Goal: Subscribe to service/newsletter

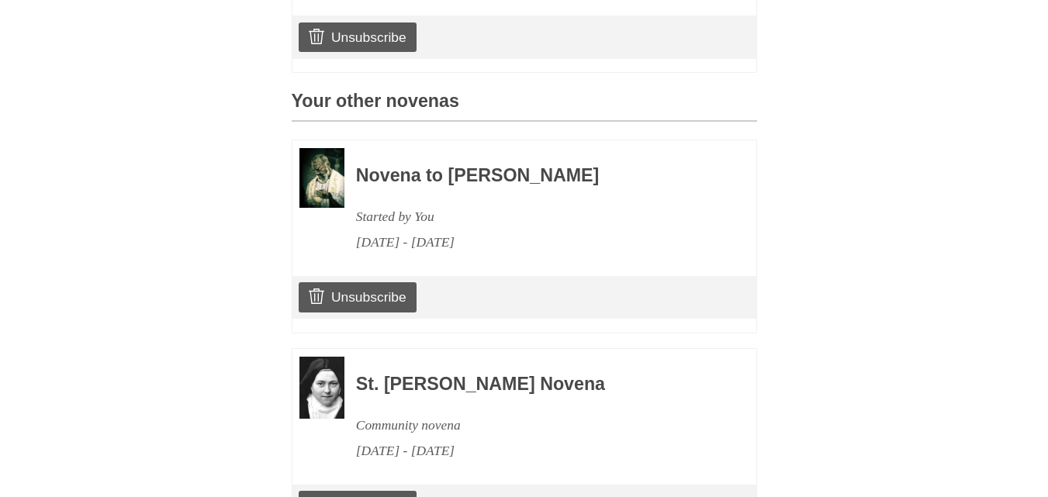
scroll to position [764, 0]
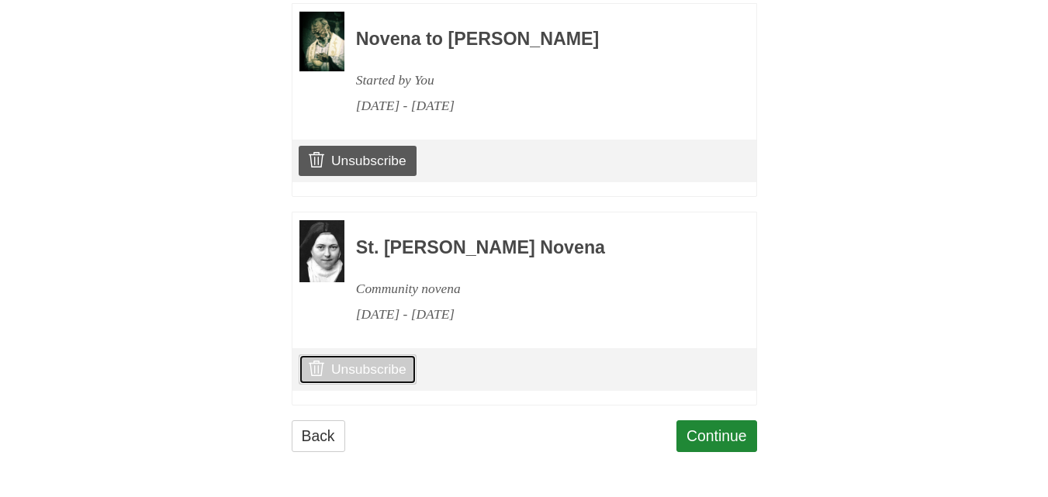
click at [389, 369] on link "Unsubscribe" at bounding box center [357, 369] width 117 height 29
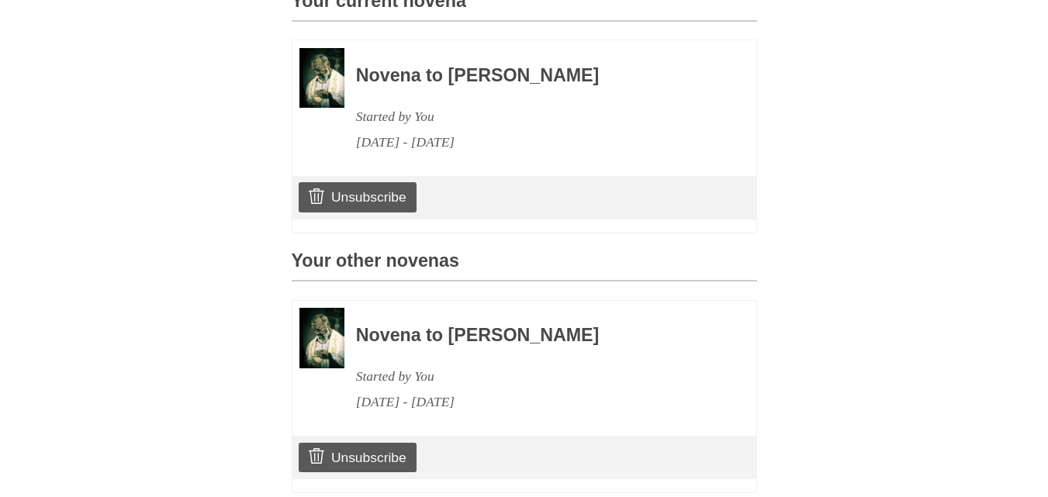
scroll to position [543, 0]
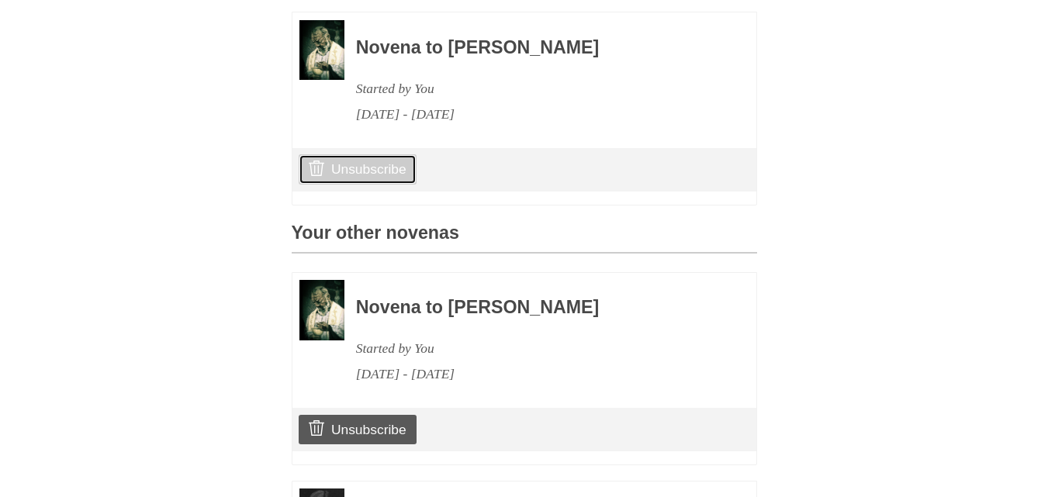
click at [381, 184] on link "Unsubscribe" at bounding box center [357, 168] width 117 height 29
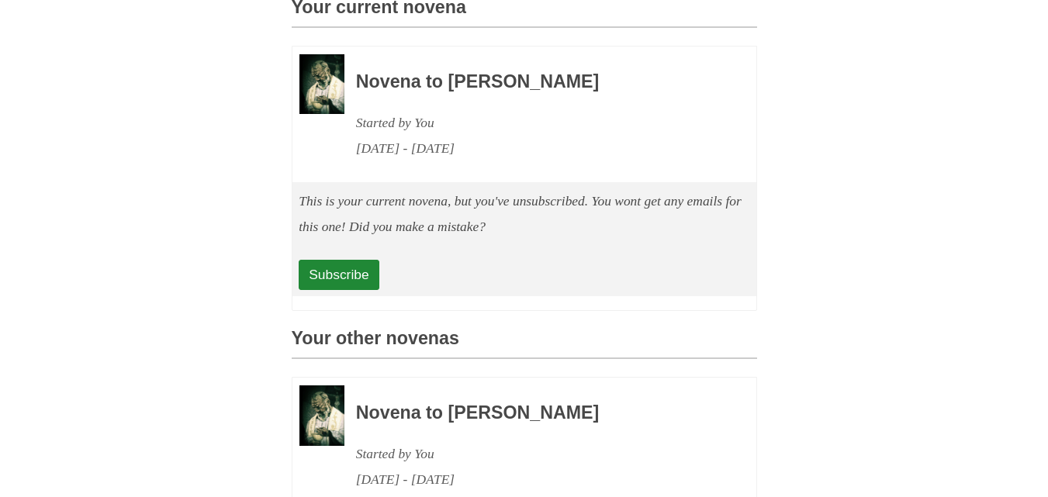
scroll to position [543, 0]
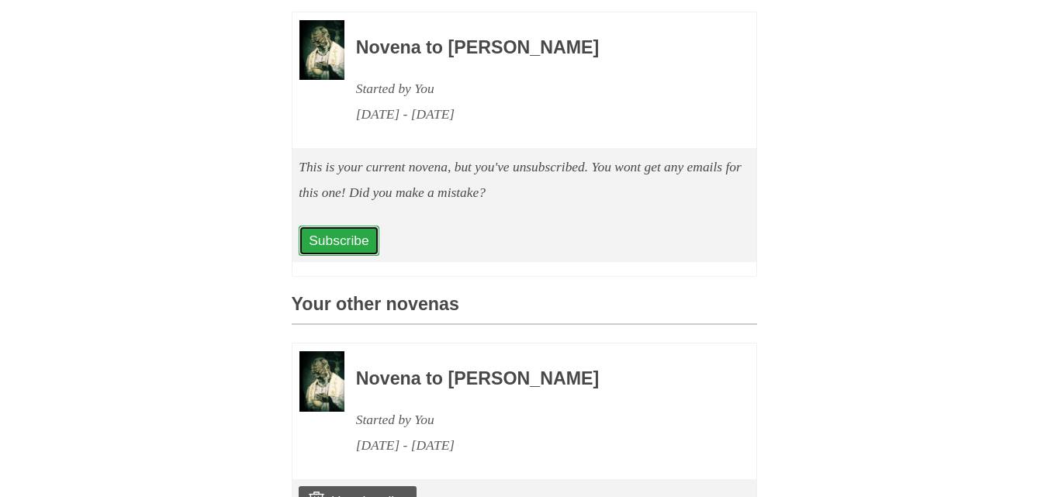
click at [365, 255] on link "Subscribe" at bounding box center [339, 240] width 80 height 29
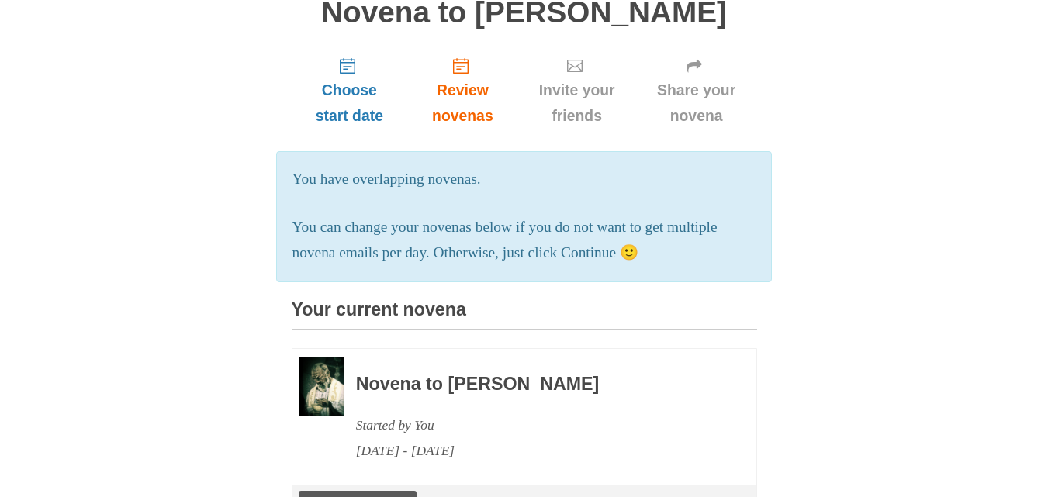
scroll to position [388, 0]
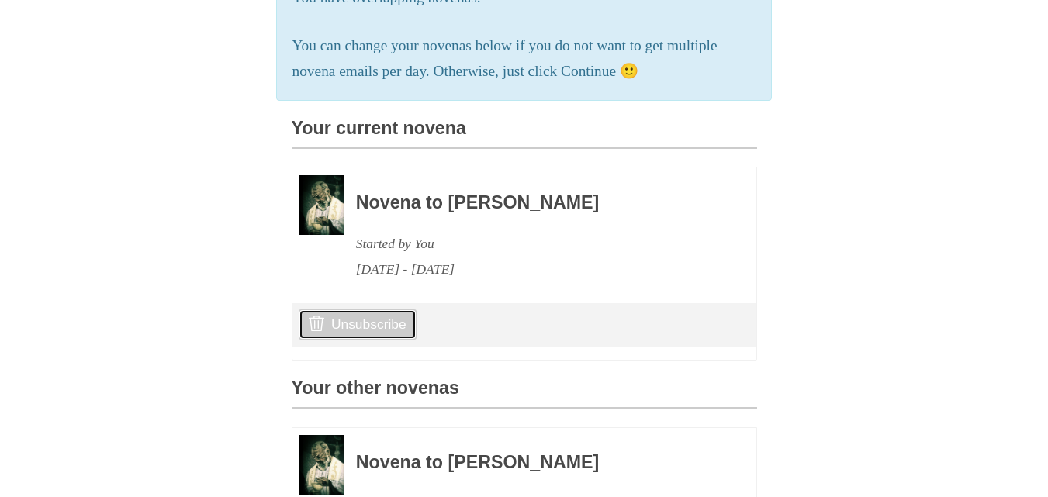
click at [375, 339] on link "Unsubscribe" at bounding box center [357, 324] width 117 height 29
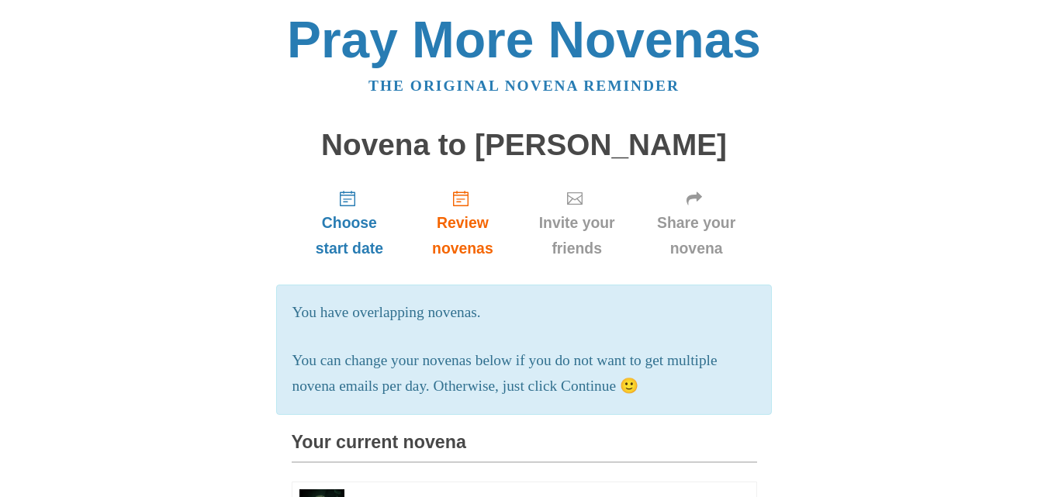
scroll to position [543, 0]
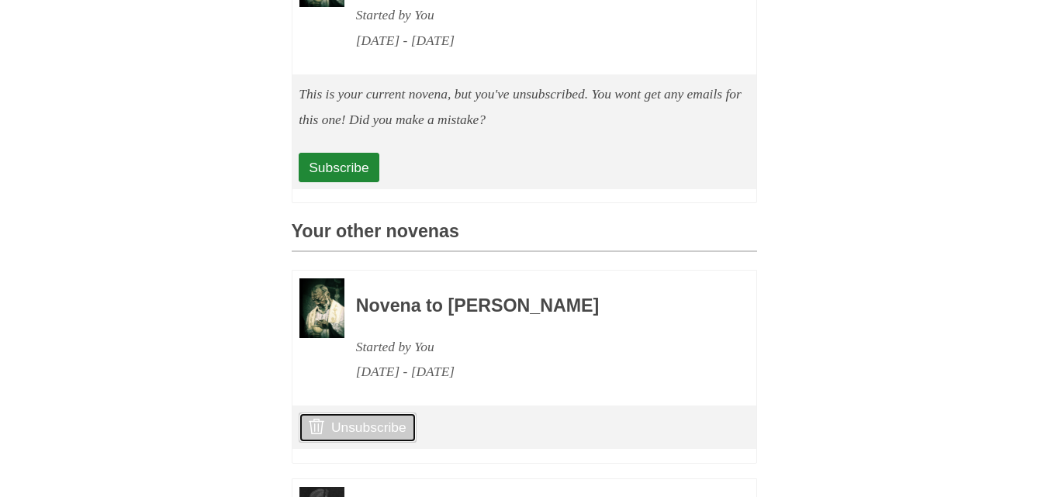
click at [327, 442] on link "Unsubscribe" at bounding box center [357, 427] width 117 height 29
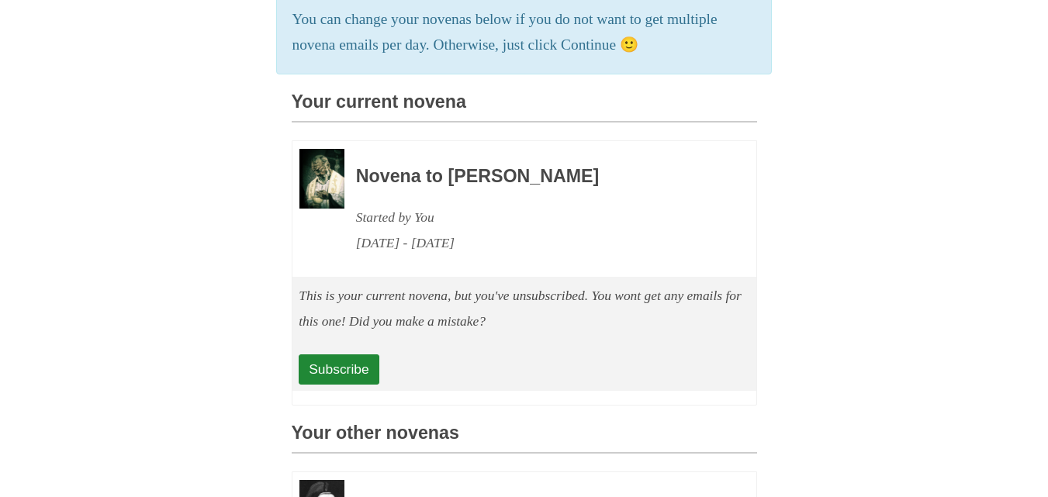
scroll to position [441, 0]
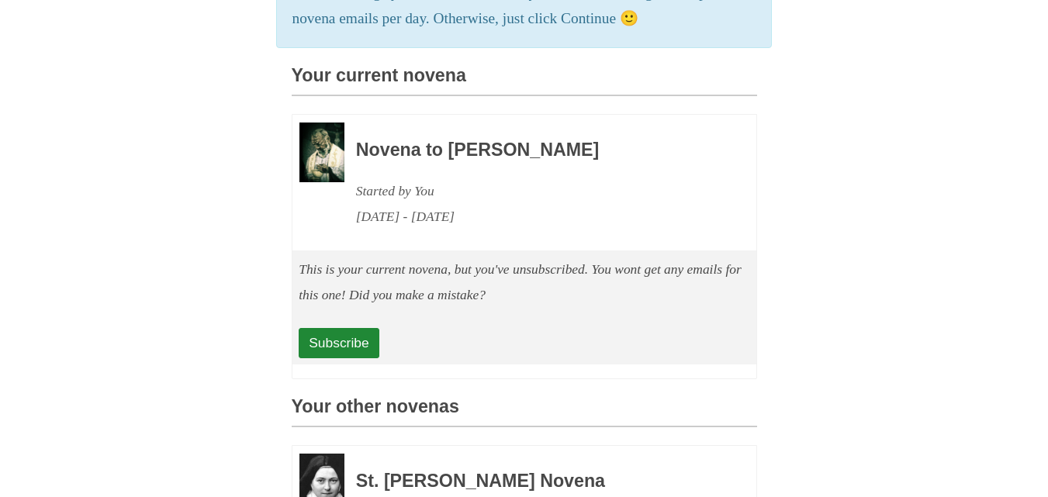
click at [320, 172] on img at bounding box center [321, 153] width 45 height 61
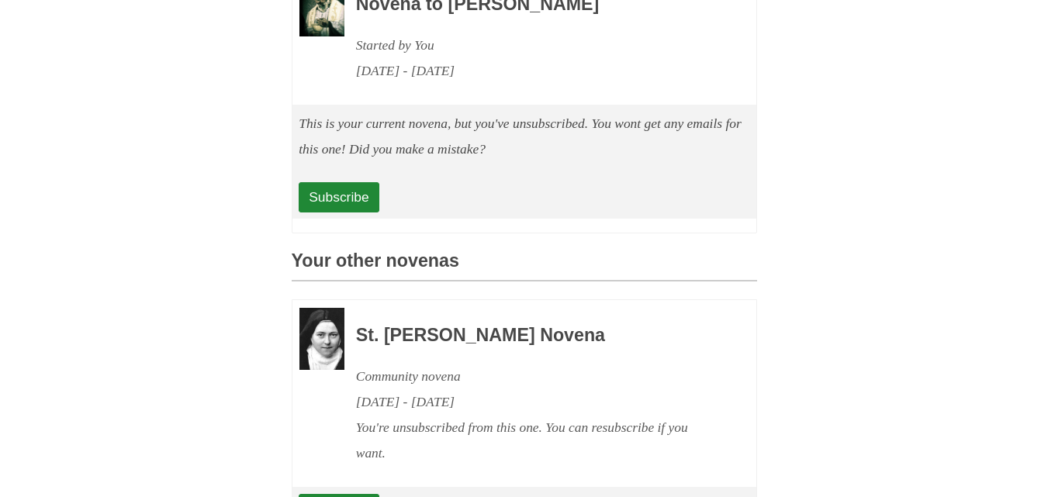
scroll to position [596, 0]
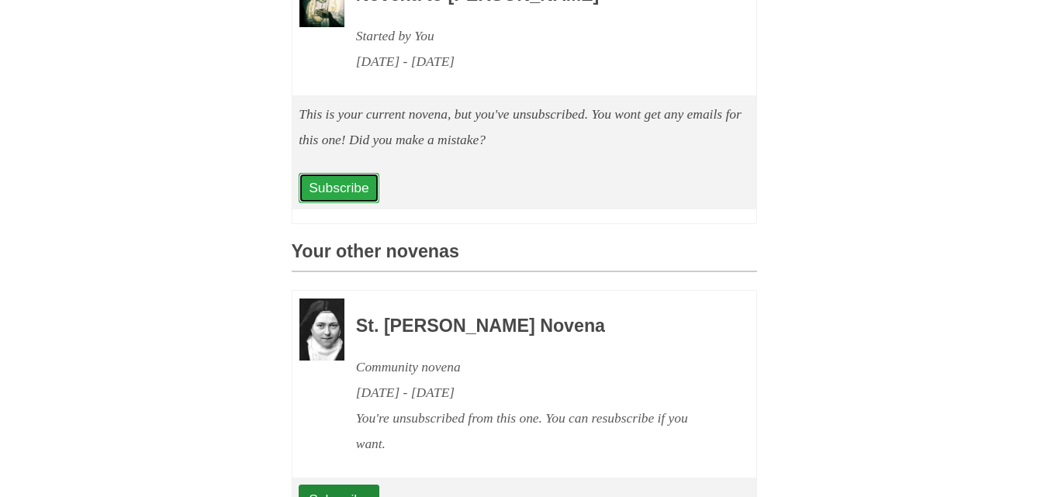
click at [362, 202] on link "Subscribe" at bounding box center [339, 187] width 80 height 29
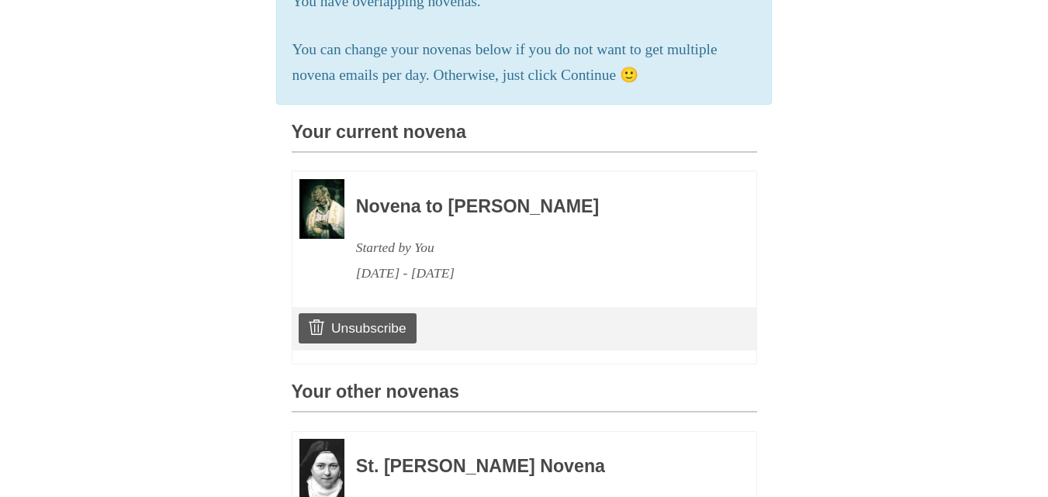
scroll to position [388, 0]
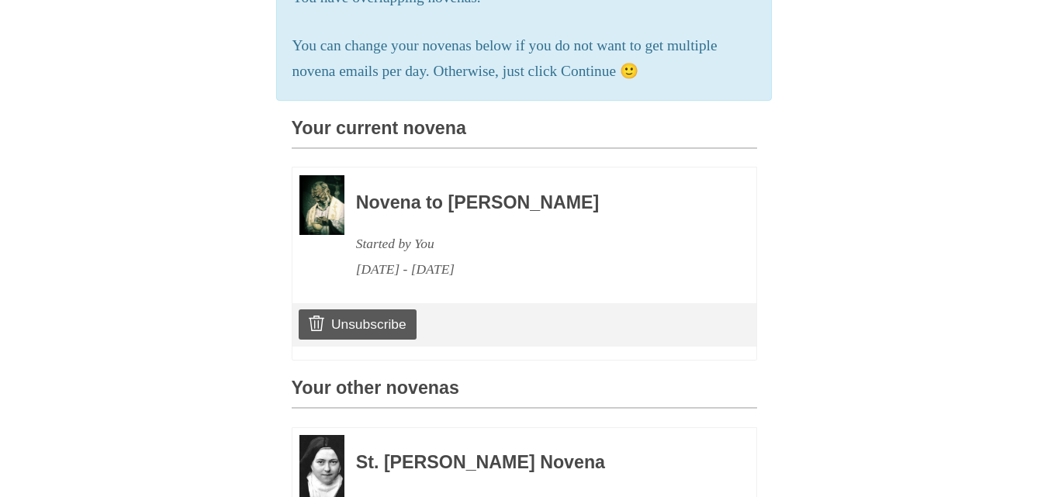
click at [324, 236] on img at bounding box center [321, 205] width 45 height 61
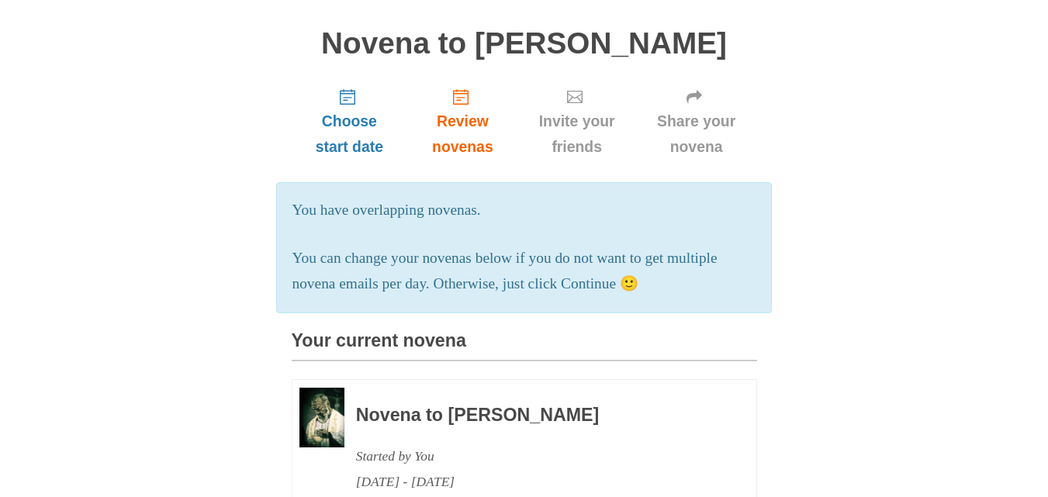
scroll to position [155, 0]
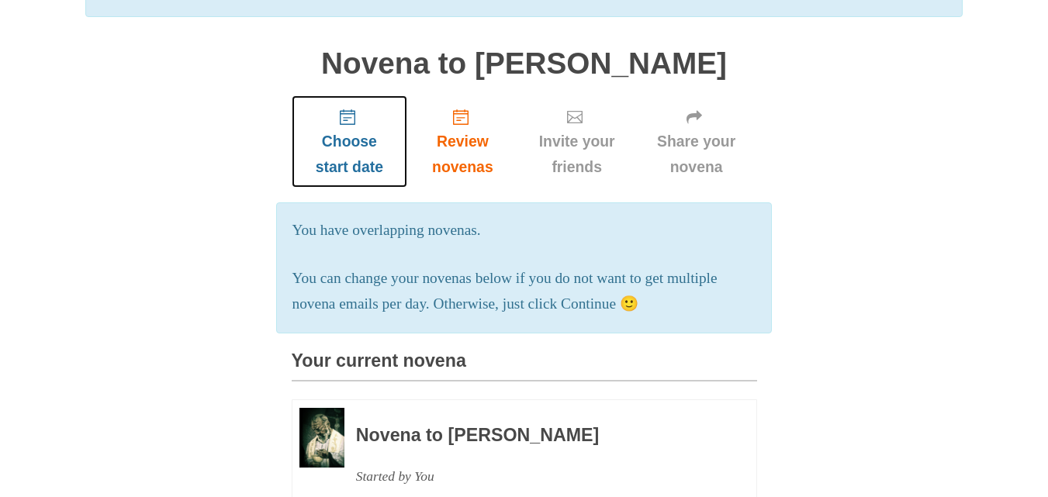
click at [343, 141] on span "Choose start date" at bounding box center [349, 154] width 85 height 51
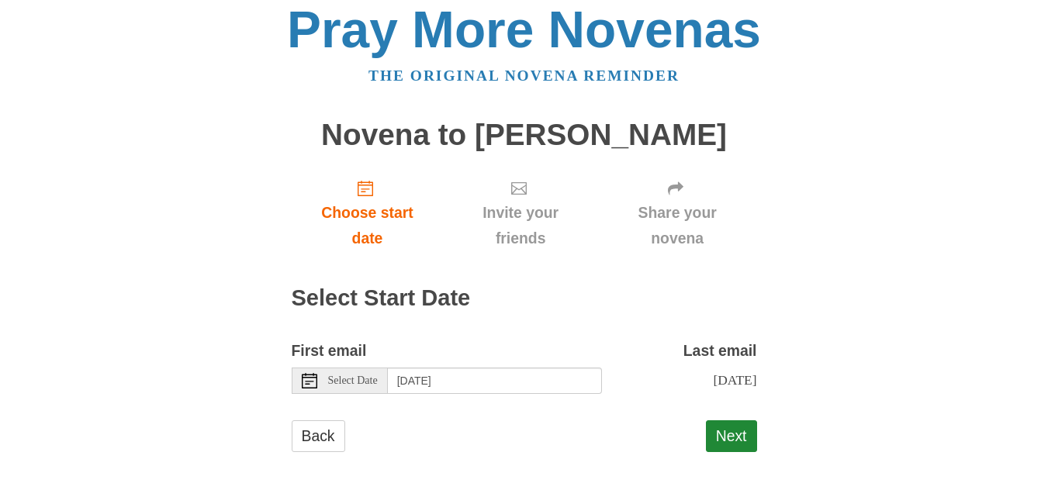
scroll to position [25, 0]
click at [722, 429] on button "Next" at bounding box center [731, 436] width 51 height 32
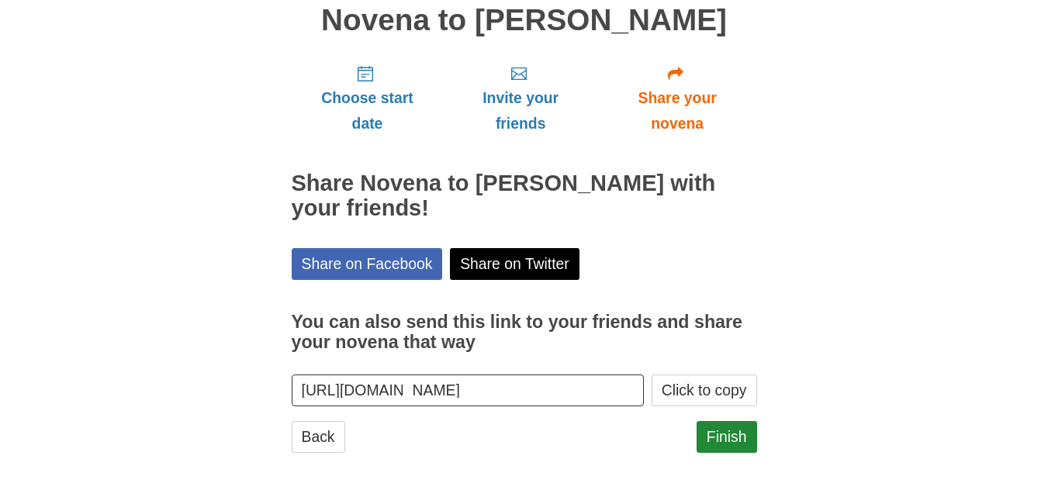
scroll to position [126, 0]
click at [317, 438] on link "Back" at bounding box center [319, 436] width 54 height 32
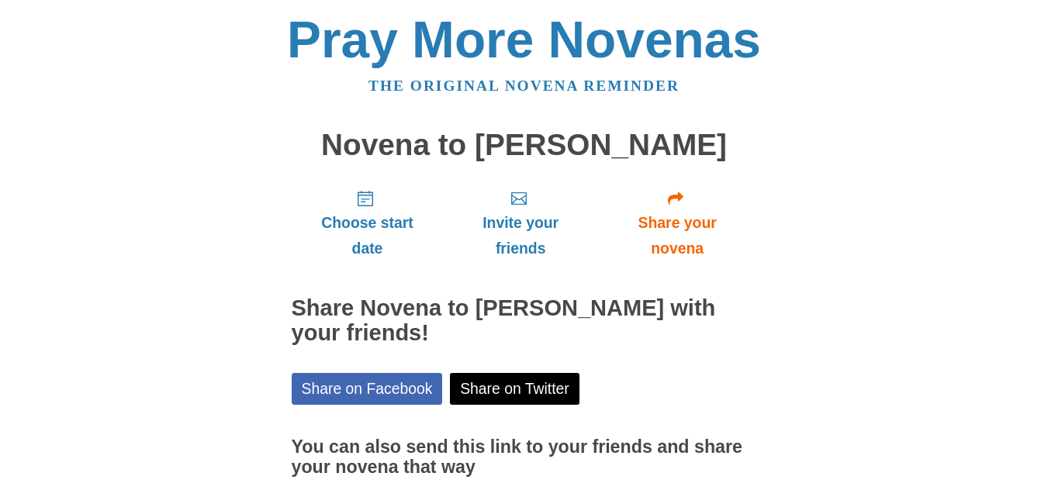
scroll to position [126, 0]
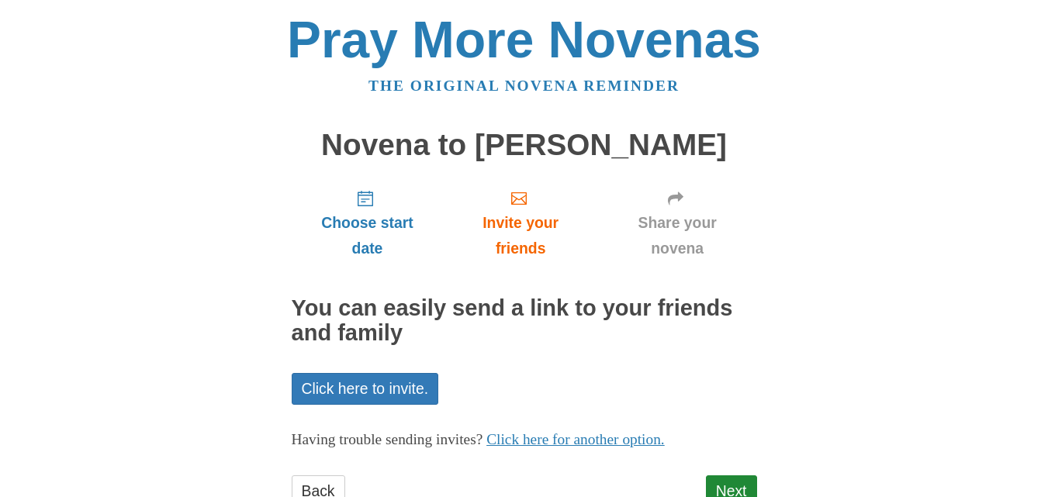
scroll to position [55, 0]
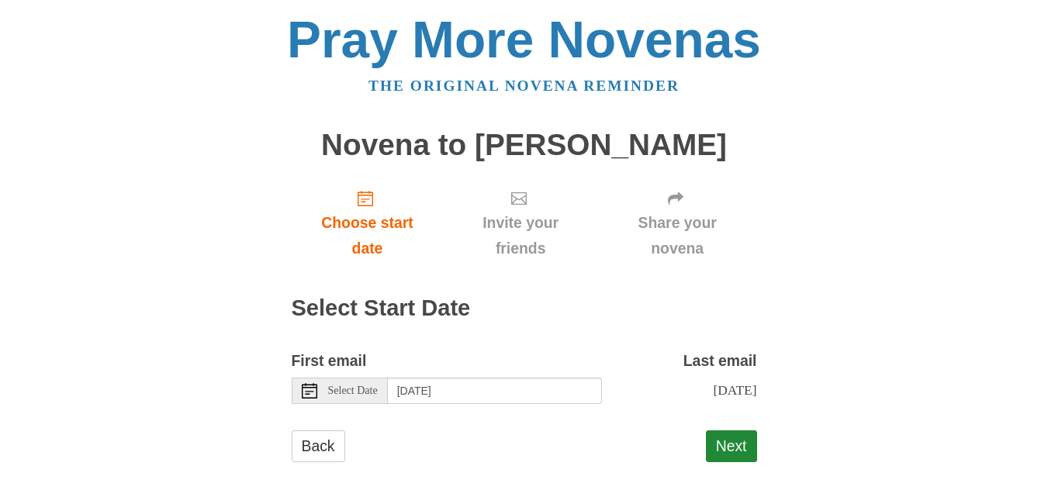
scroll to position [10, 0]
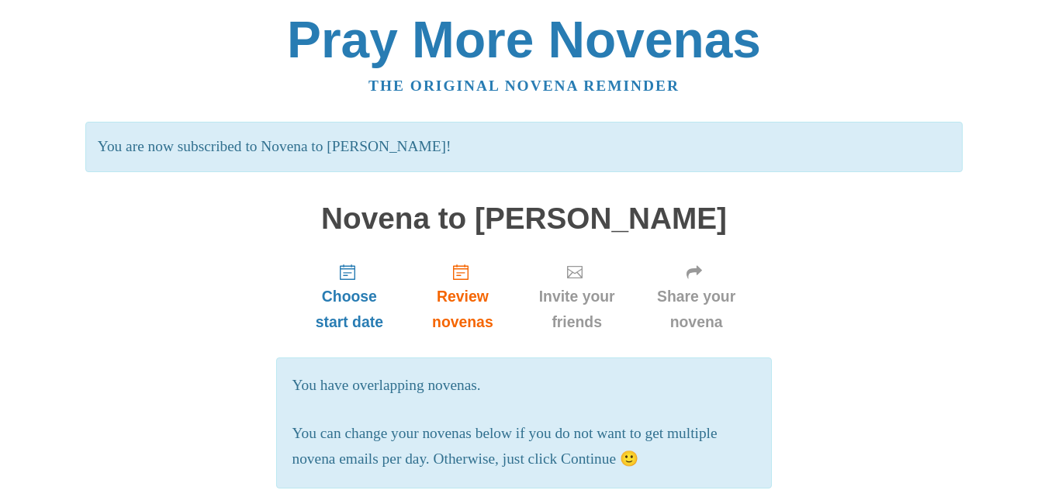
scroll to position [155, 0]
